Goal: Entertainment & Leisure: Consume media (video, audio)

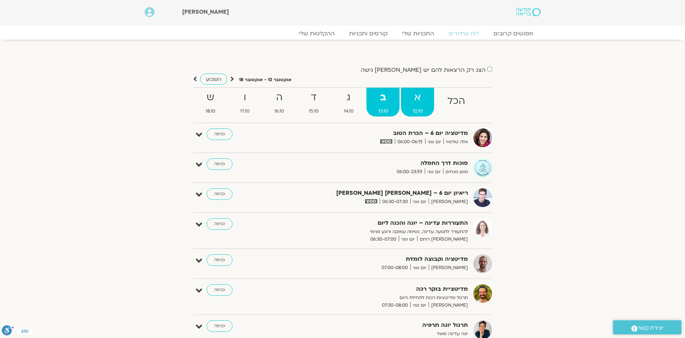
click at [422, 99] on strong "א" at bounding box center [417, 97] width 33 height 16
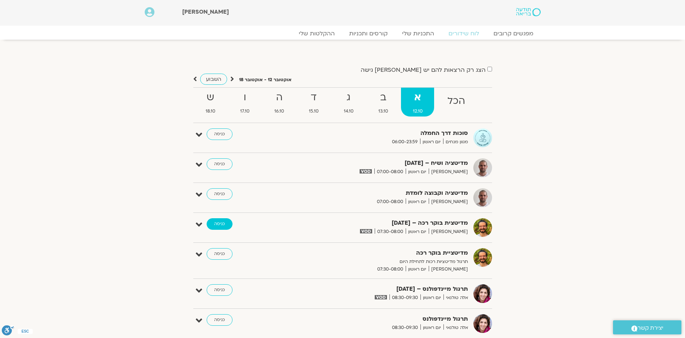
click at [221, 222] on link "כניסה" at bounding box center [220, 224] width 26 height 12
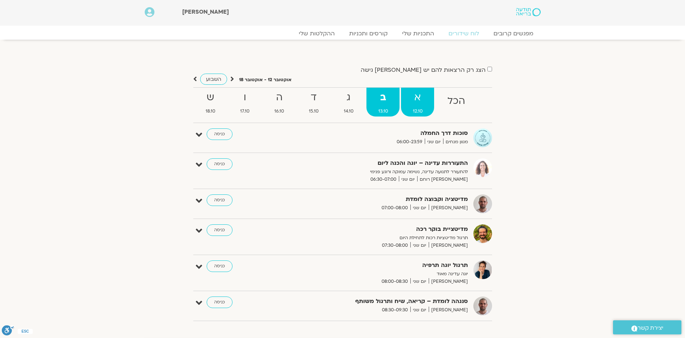
click at [412, 99] on strong "א" at bounding box center [417, 97] width 33 height 16
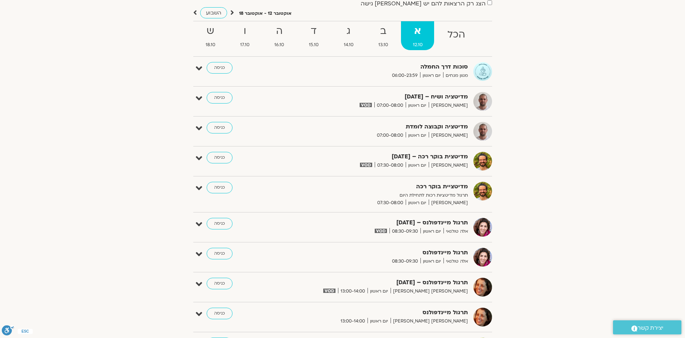
scroll to position [72, 0]
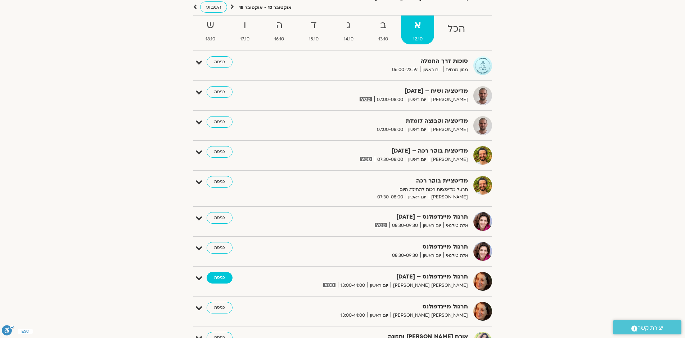
click at [223, 277] on link "כניסה" at bounding box center [220, 278] width 26 height 12
